Goal: Task Accomplishment & Management: Manage account settings

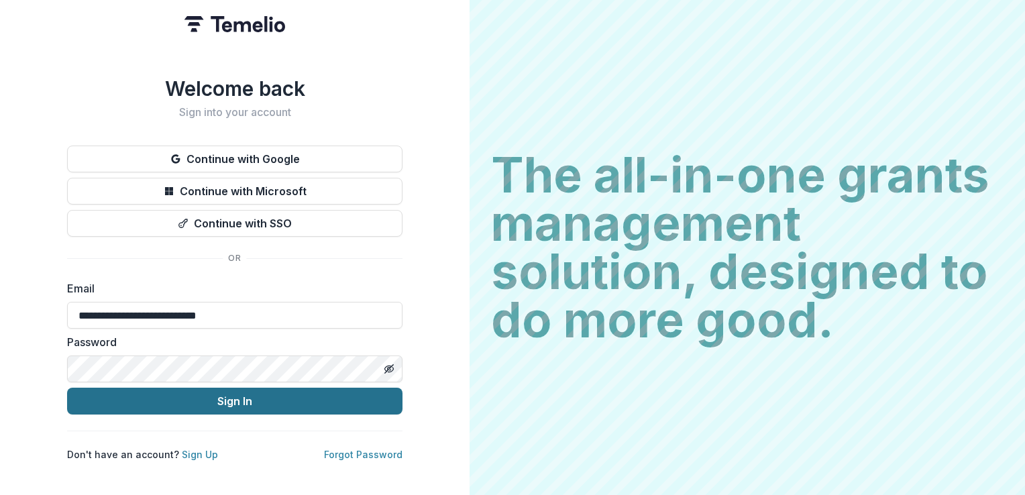
click at [282, 398] on button "Sign In" at bounding box center [234, 401] width 335 height 27
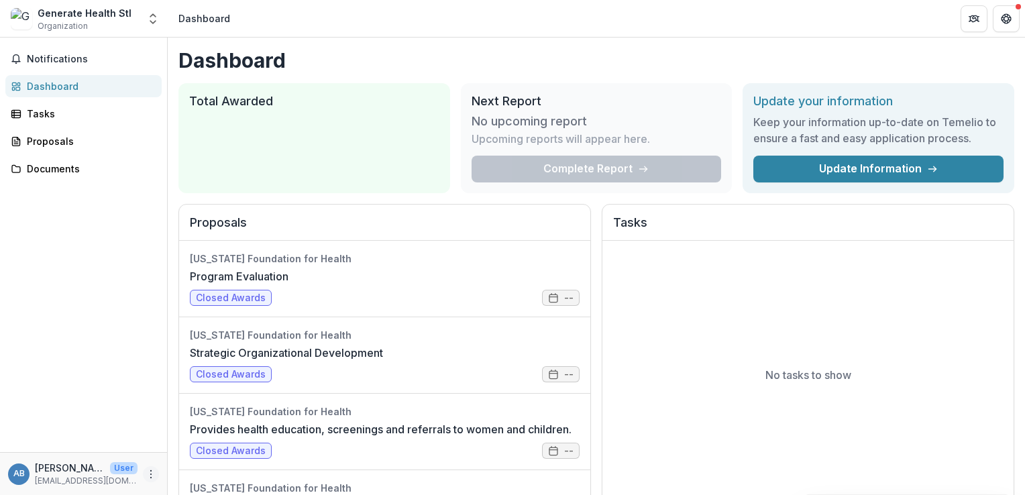
click at [153, 476] on icon "More" at bounding box center [151, 474] width 11 height 11
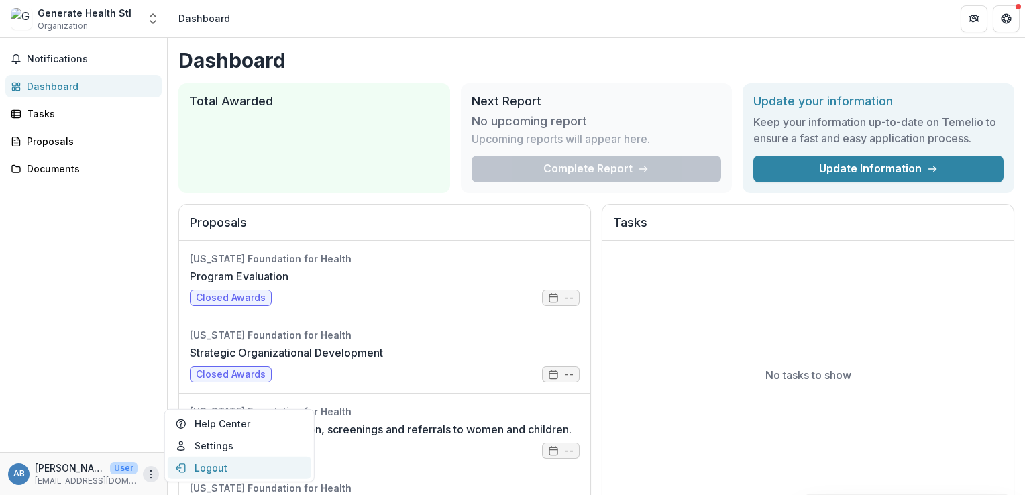
click at [198, 473] on button "Logout" at bounding box center [240, 468] width 144 height 22
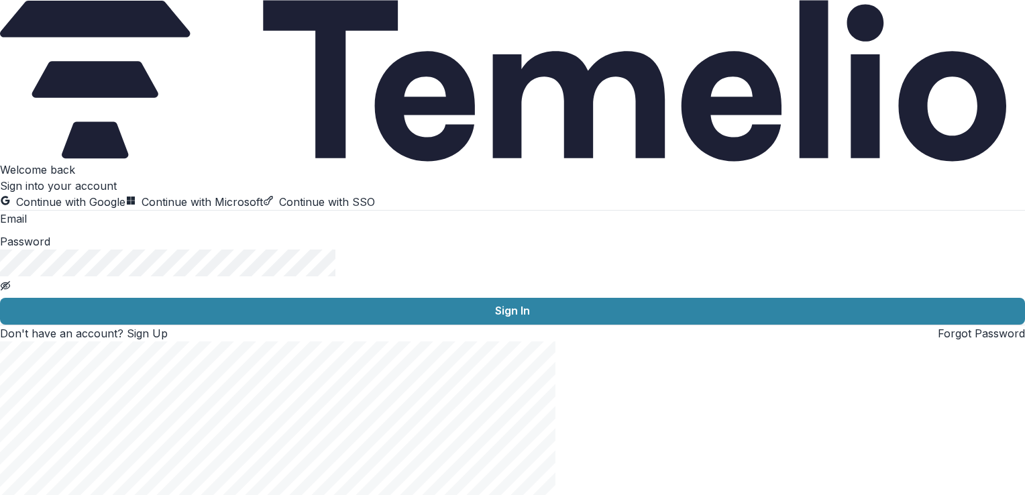
type input "**********"
